Goal: Task Accomplishment & Management: Complete application form

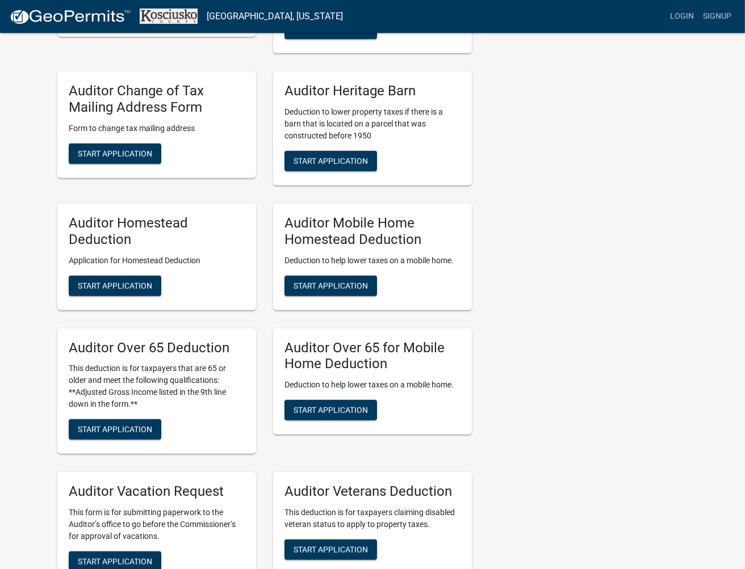
scroll to position [568, 0]
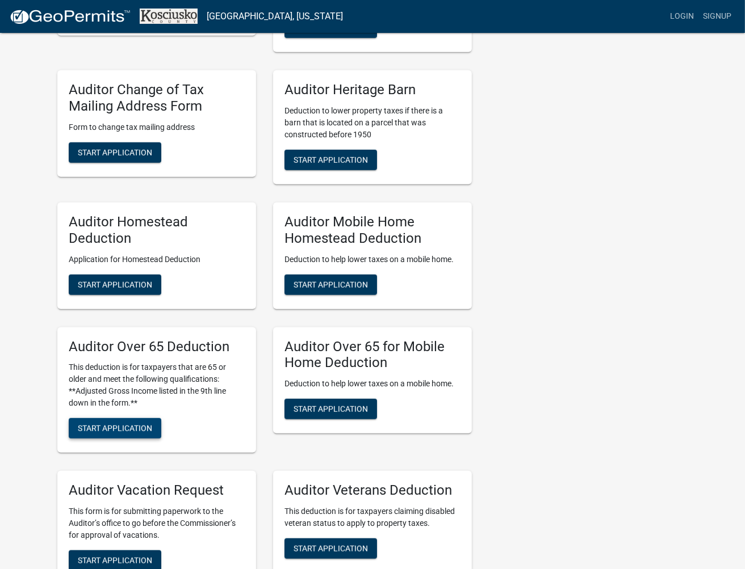
click at [82, 424] on span "Start Application" at bounding box center [115, 428] width 74 height 9
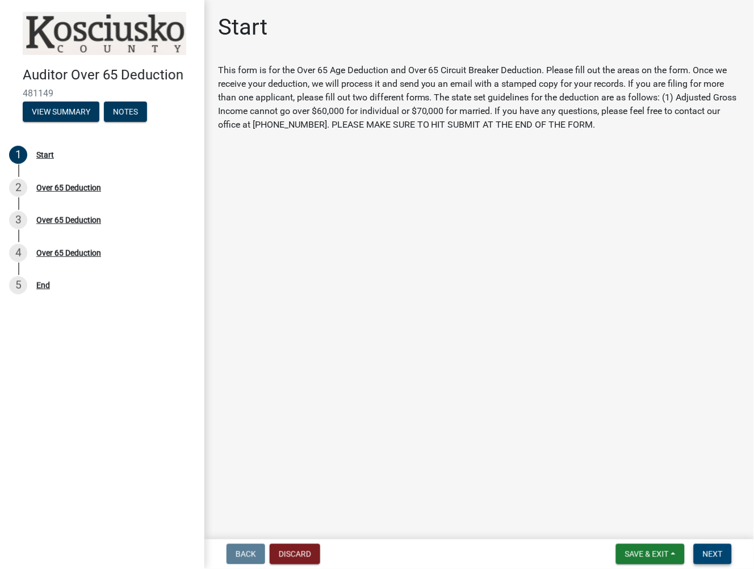
click at [712, 548] on button "Next" at bounding box center [713, 554] width 38 height 20
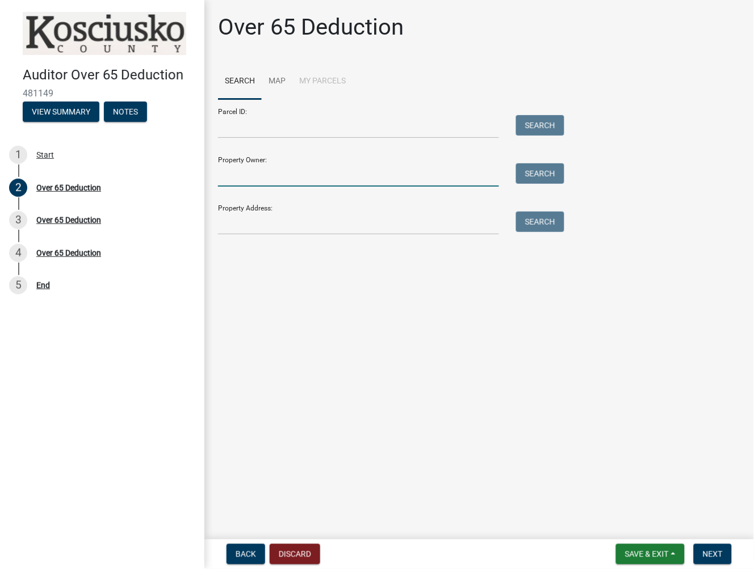
drag, startPoint x: 258, startPoint y: 178, endPoint x: 653, endPoint y: 157, distance: 395.1
click at [262, 178] on input "Property Owner:" at bounding box center [358, 174] width 281 height 23
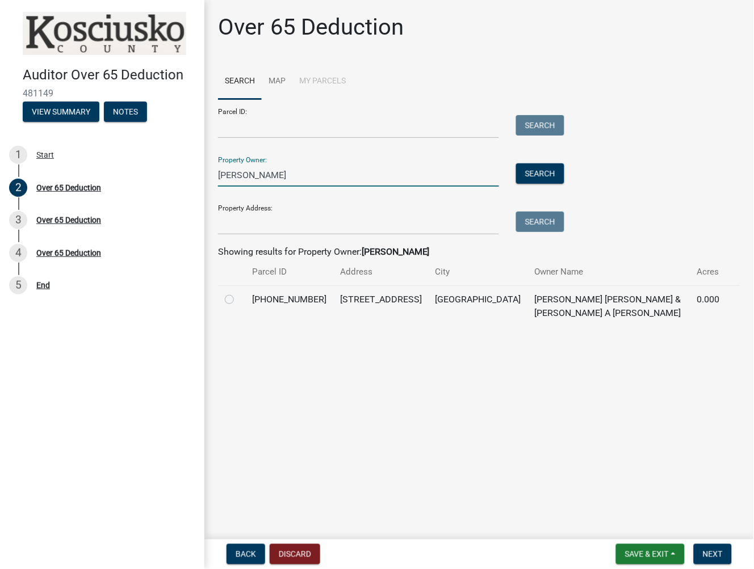
type input "[PERSON_NAME]"
click at [231, 305] on div at bounding box center [232, 300] width 14 height 14
click at [238, 293] on label at bounding box center [238, 293] width 0 height 0
click at [238, 300] on input "radio" at bounding box center [241, 296] width 7 height 7
radio input "true"
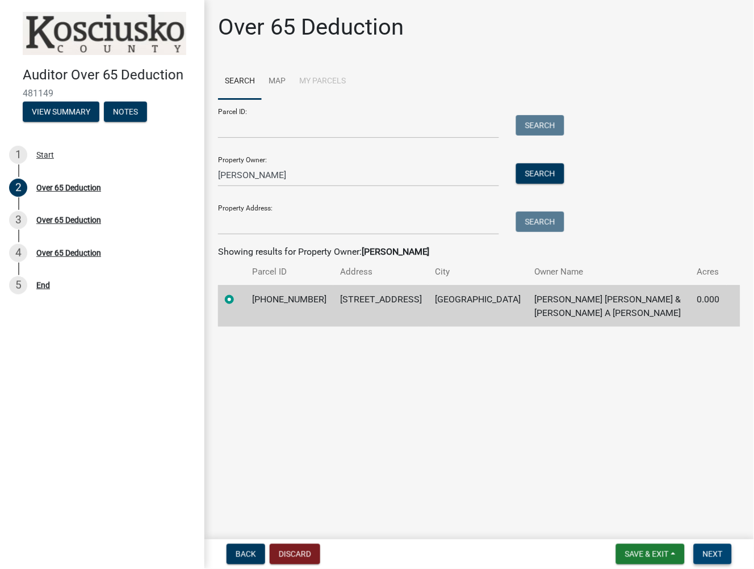
click at [714, 552] on span "Next" at bounding box center [713, 554] width 20 height 9
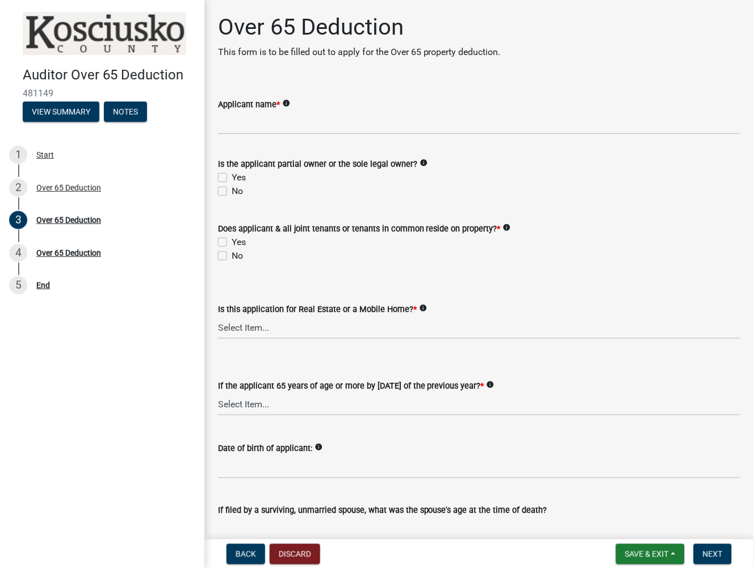
click at [259, 108] on label "Applicant name *" at bounding box center [249, 105] width 62 height 8
click at [259, 111] on input "Applicant name *" at bounding box center [479, 122] width 522 height 23
type input "[PERSON_NAME]"
click at [232, 174] on label "Yes" at bounding box center [239, 178] width 14 height 14
click at [232, 174] on input "Yes" at bounding box center [235, 174] width 7 height 7
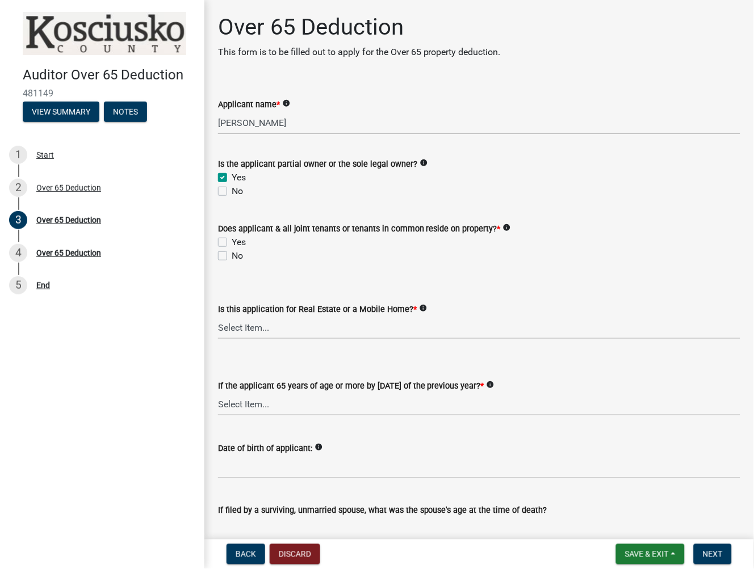
checkbox input "true"
checkbox input "false"
click at [232, 241] on label "Yes" at bounding box center [239, 243] width 14 height 14
click at [232, 241] on input "Yes" at bounding box center [235, 239] width 7 height 7
checkbox input "true"
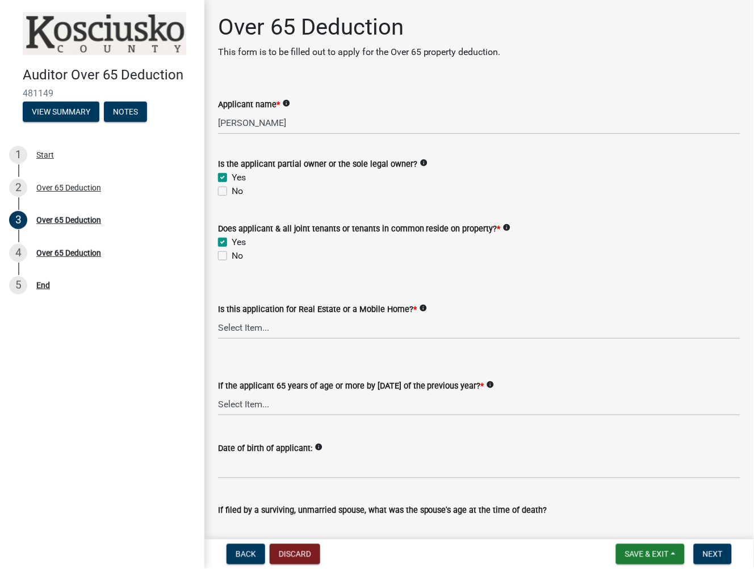
checkbox input "false"
click at [228, 325] on select "Select Item... Real Property Mobile Home" at bounding box center [479, 327] width 522 height 23
click at [218, 316] on select "Select Item... Real Property Mobile Home" at bounding box center [479, 327] width 522 height 23
select select "9e0fe018-0807-4cb1-b9d0-1ea803b42424"
click at [242, 408] on select "Select Item... Yes No" at bounding box center [479, 404] width 522 height 23
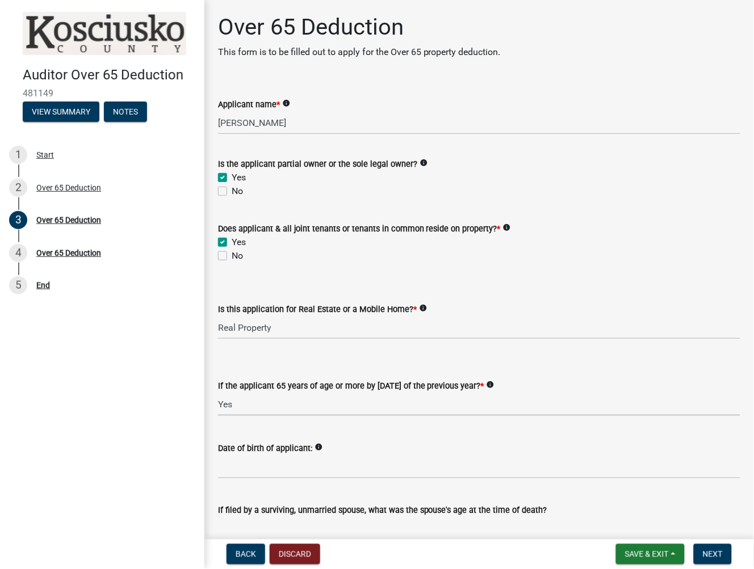
click at [218, 393] on select "Select Item... Yes No" at bounding box center [479, 404] width 522 height 23
select select "61dd1732-a076-4c03-aff6-a332f5b70cd1"
click at [234, 475] on input "Date of birth of applicant:" at bounding box center [479, 467] width 522 height 23
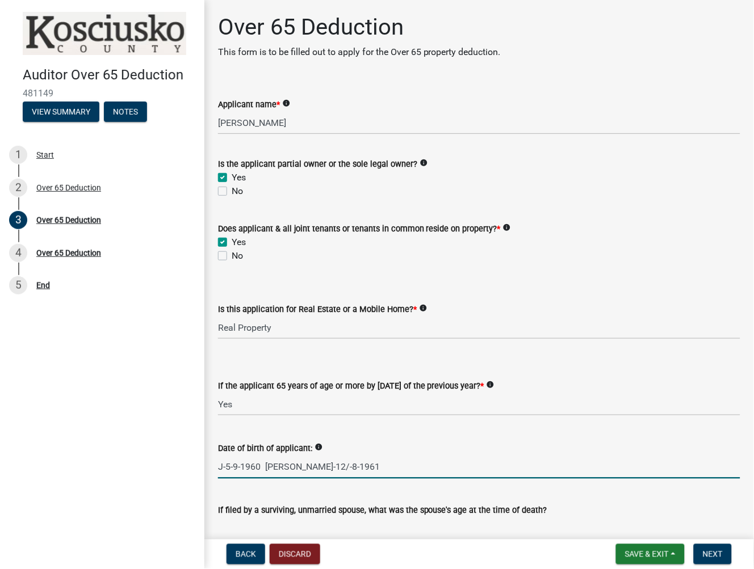
click at [305, 463] on input "J-5-9-1960 [PERSON_NAME]-12/-8-1961" at bounding box center [479, 467] width 522 height 23
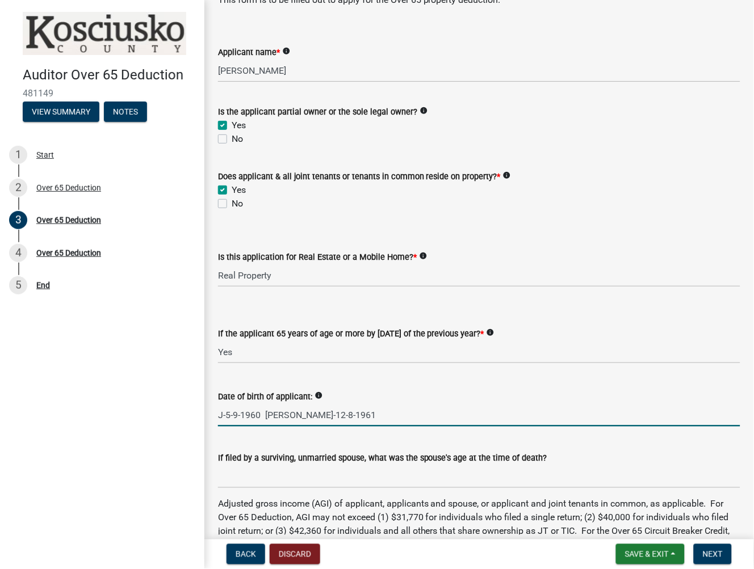
scroll to position [252, 0]
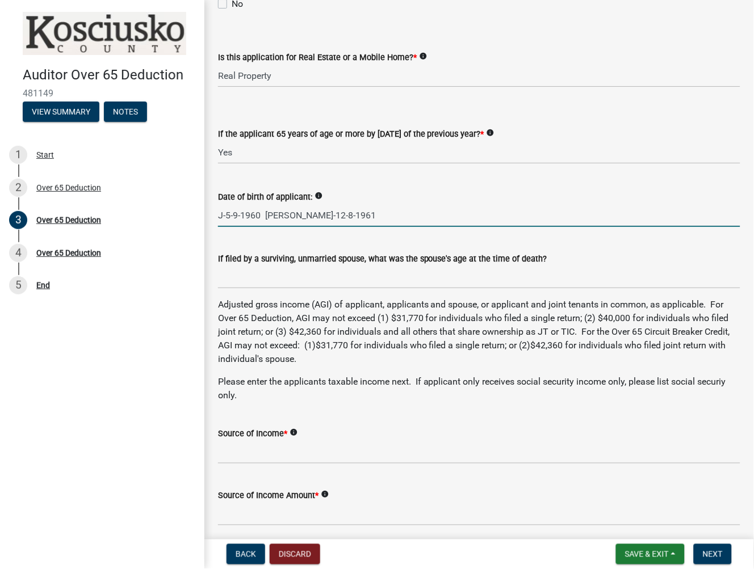
type input "J-5-9-1960 [PERSON_NAME]-12-8-1961"
click at [230, 455] on input "Source of Income *" at bounding box center [479, 452] width 522 height 23
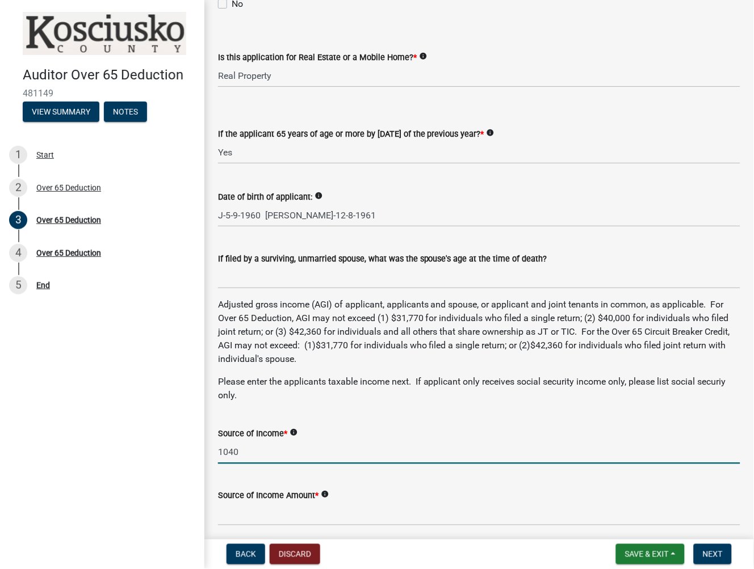
scroll to position [568, 0]
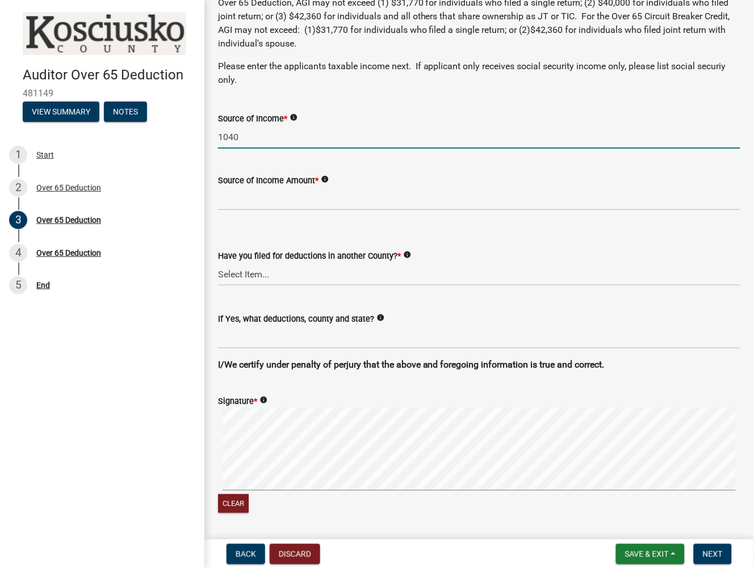
type input "1040"
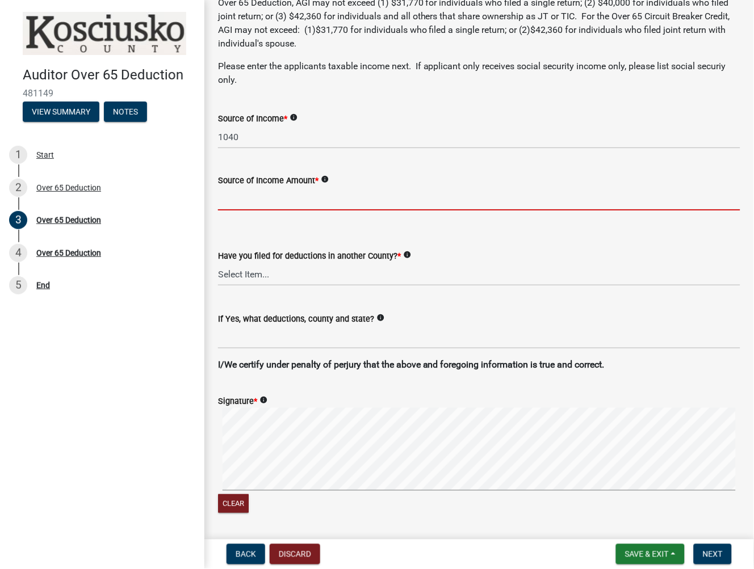
click at [248, 194] on input "Source of Income Amount *" at bounding box center [479, 198] width 522 height 23
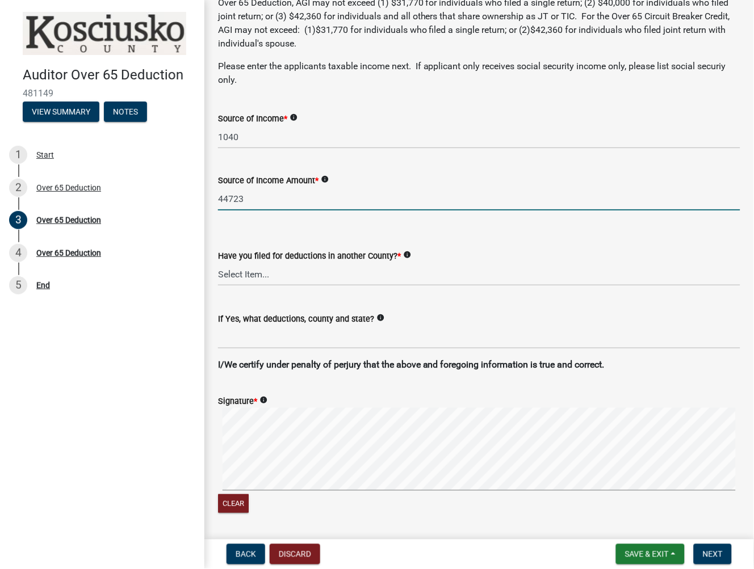
type input "44723"
click at [253, 279] on select "Select Item... Yes No" at bounding box center [479, 274] width 522 height 23
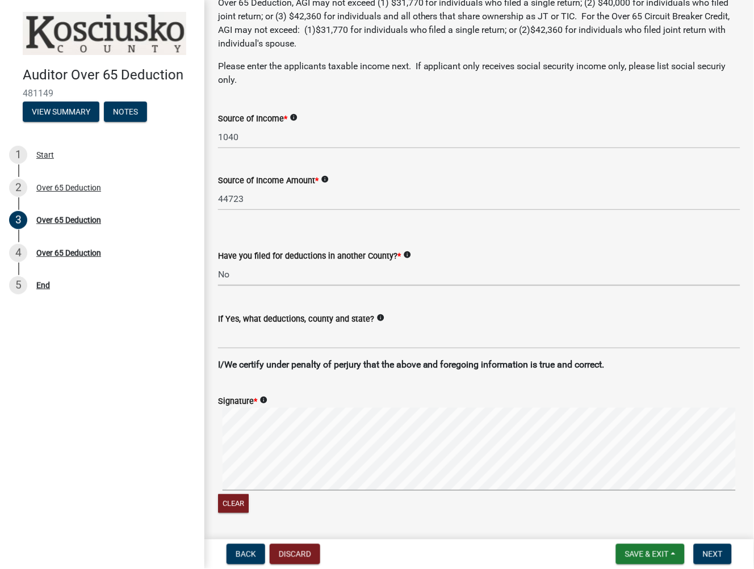
click at [218, 263] on select "Select Item... Yes No" at bounding box center [479, 274] width 522 height 23
select select "c3747c1b-6a10-4157-a122-bd71e37b161f"
click at [276, 335] on input "If Yes, what deductions, county and state?" at bounding box center [479, 337] width 522 height 23
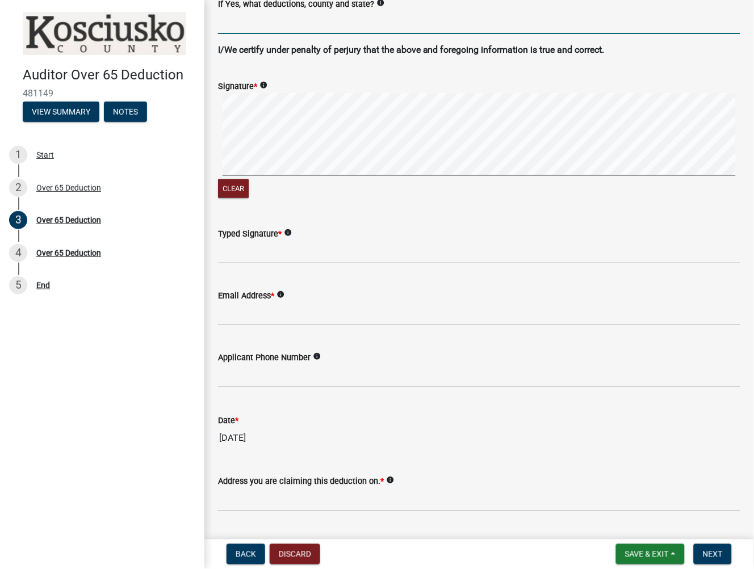
click at [239, 236] on label "Typed Signature *" at bounding box center [250, 234] width 64 height 8
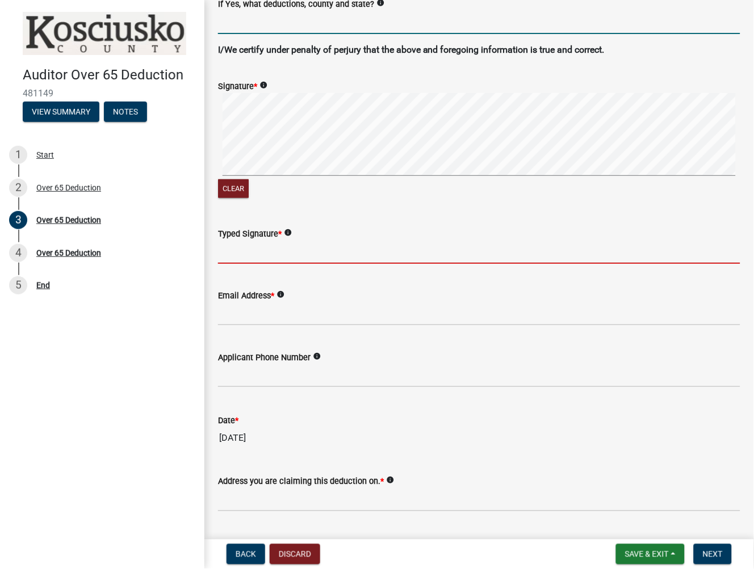
click at [239, 241] on input "Typed Signature *" at bounding box center [479, 252] width 522 height 23
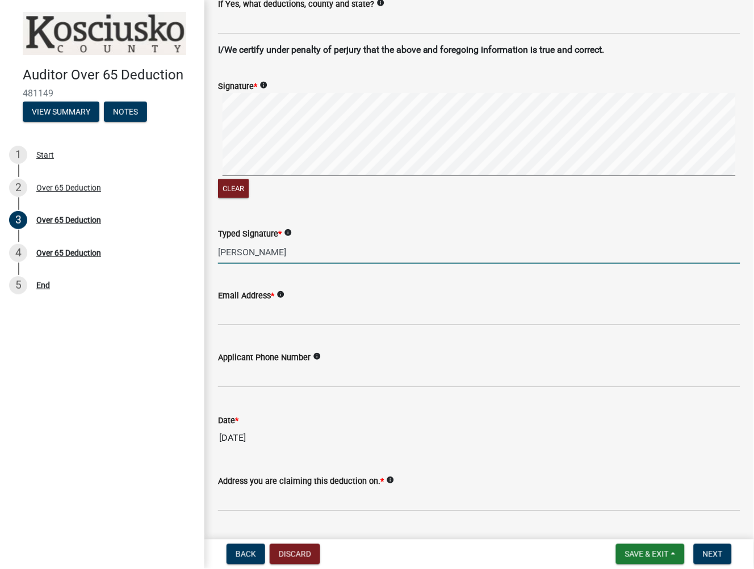
type input "[PERSON_NAME]"
click at [264, 332] on wm-data-entity-input "Email Address * info" at bounding box center [479, 304] width 522 height 62
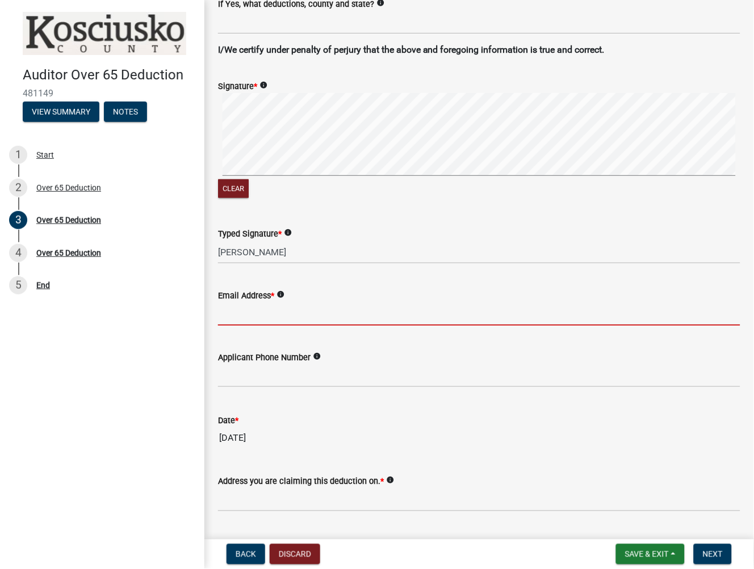
click at [259, 318] on input "Email Address *" at bounding box center [479, 314] width 522 height 23
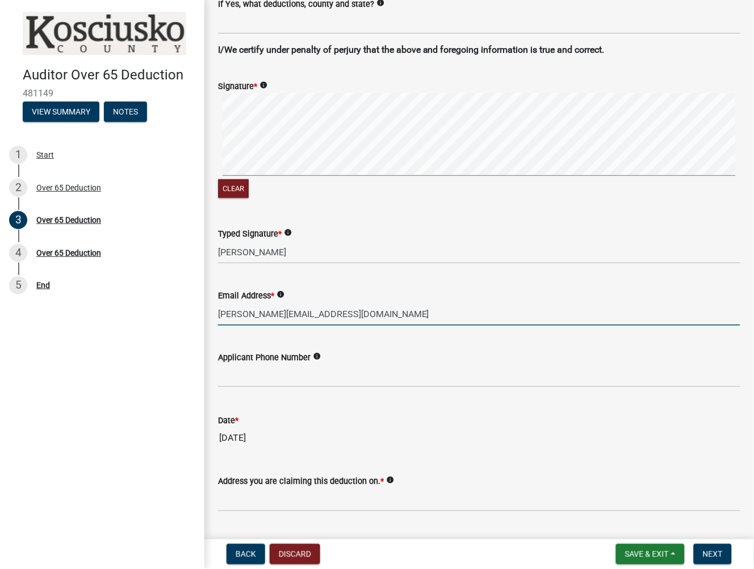
type input "[PERSON_NAME][EMAIL_ADDRESS][DOMAIN_NAME]"
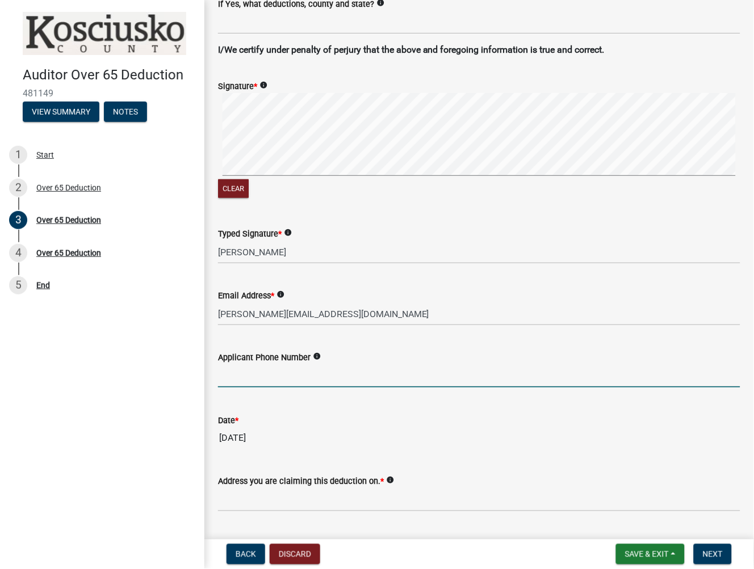
click at [283, 366] on input "text" at bounding box center [479, 375] width 522 height 23
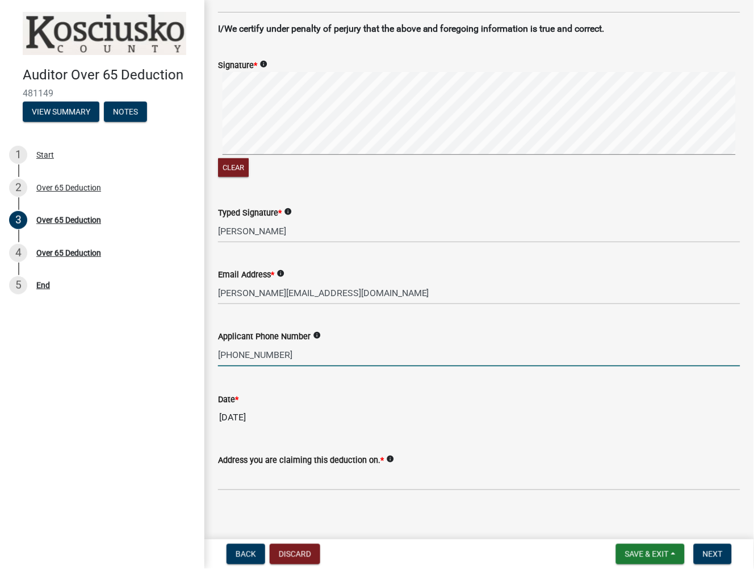
scroll to position [912, 0]
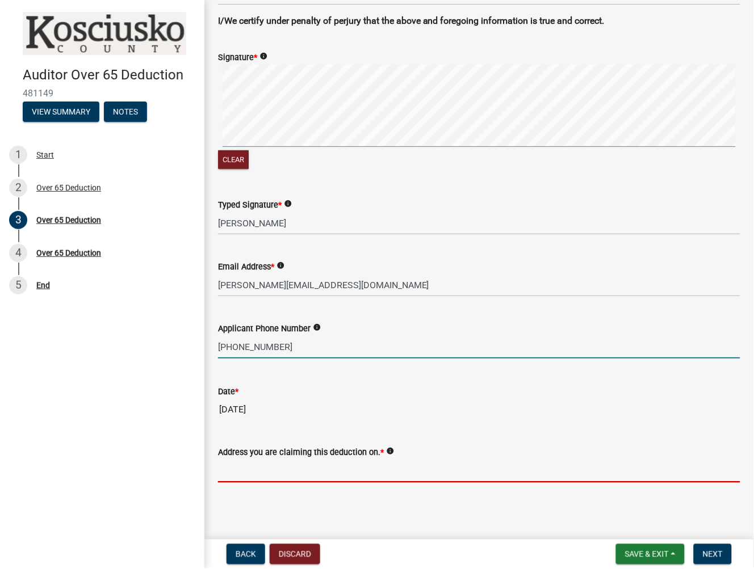
type input "7022830461"
click at [226, 472] on input "Address you are claiming this deduction on. *" at bounding box center [479, 471] width 522 height 23
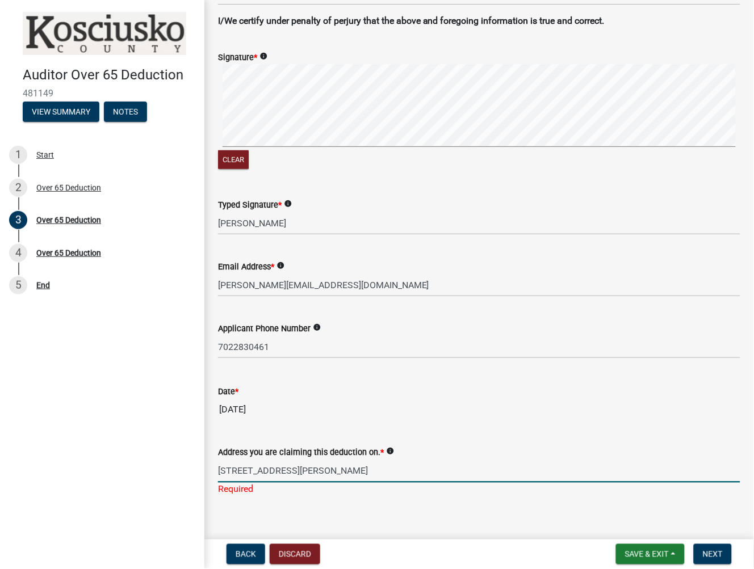
scroll to position [926, 0]
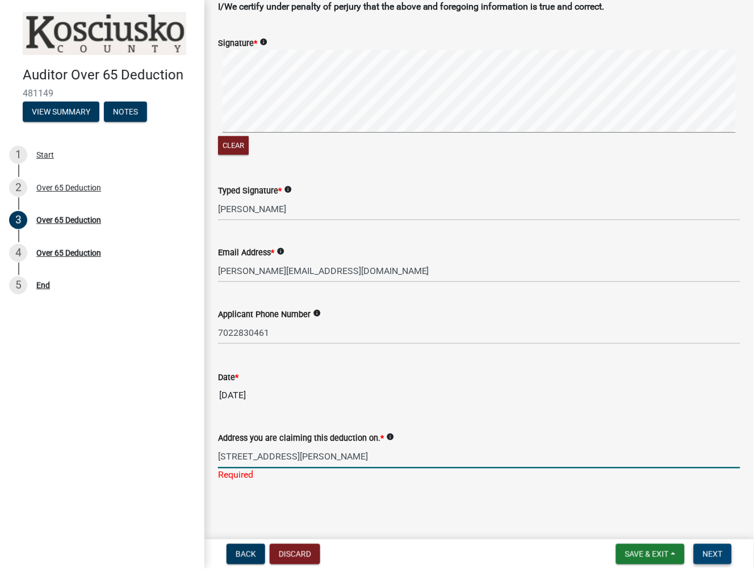
type input "[STREET_ADDRESS][PERSON_NAME]"
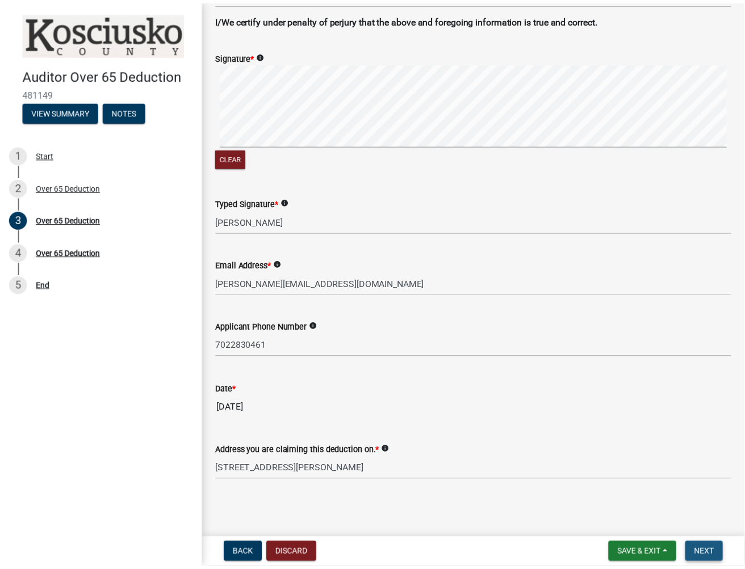
scroll to position [0, 0]
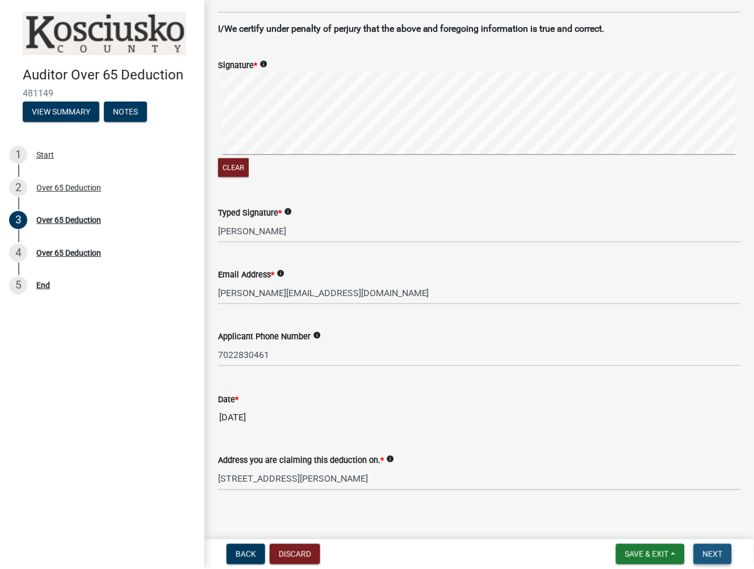
click at [713, 562] on button "Next" at bounding box center [713, 554] width 38 height 20
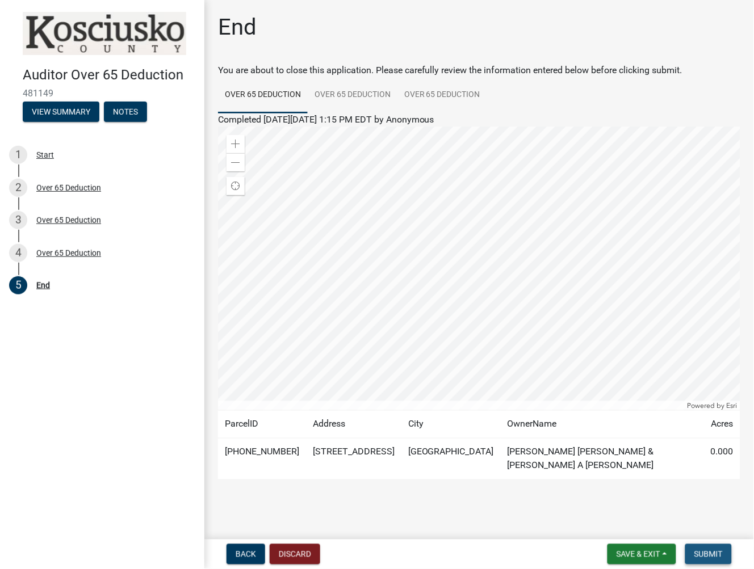
click at [713, 553] on span "Submit" at bounding box center [708, 554] width 28 height 9
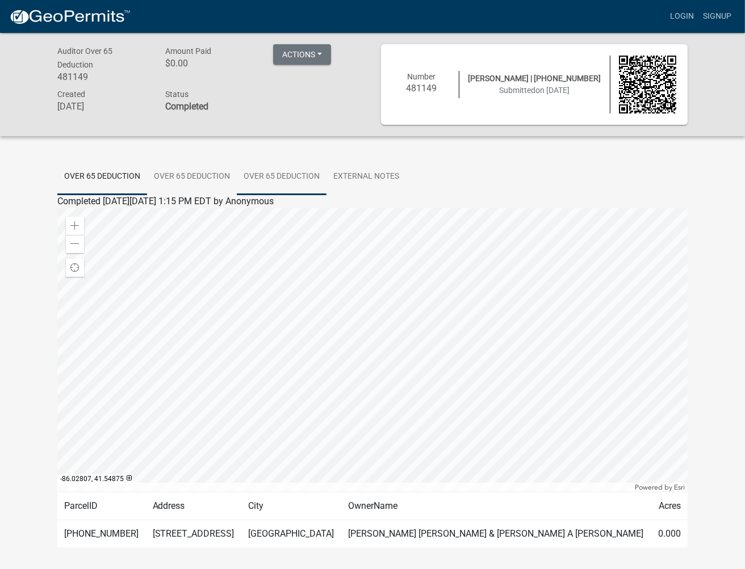
drag, startPoint x: 270, startPoint y: 174, endPoint x: 245, endPoint y: 173, distance: 25.0
click at [270, 174] on link "Over 65 Deduction" at bounding box center [282, 177] width 90 height 36
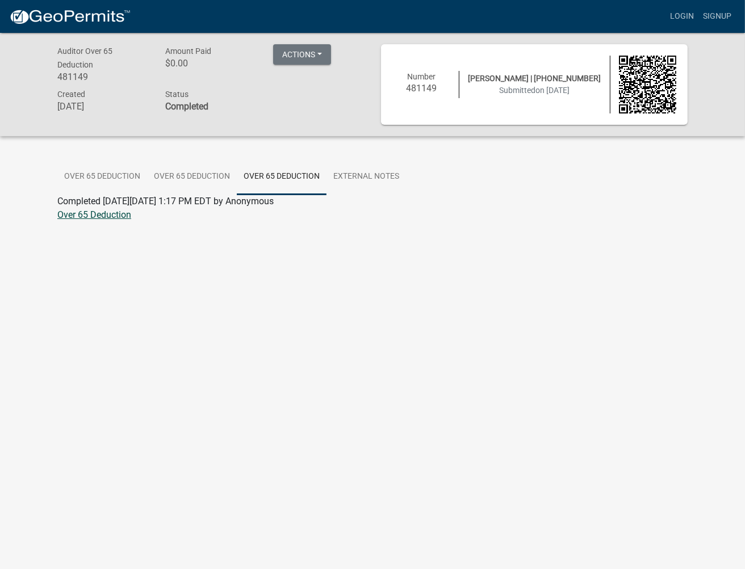
click at [73, 212] on link "Over 65 Deduction" at bounding box center [94, 214] width 74 height 11
